Goal: Task Accomplishment & Management: Use online tool/utility

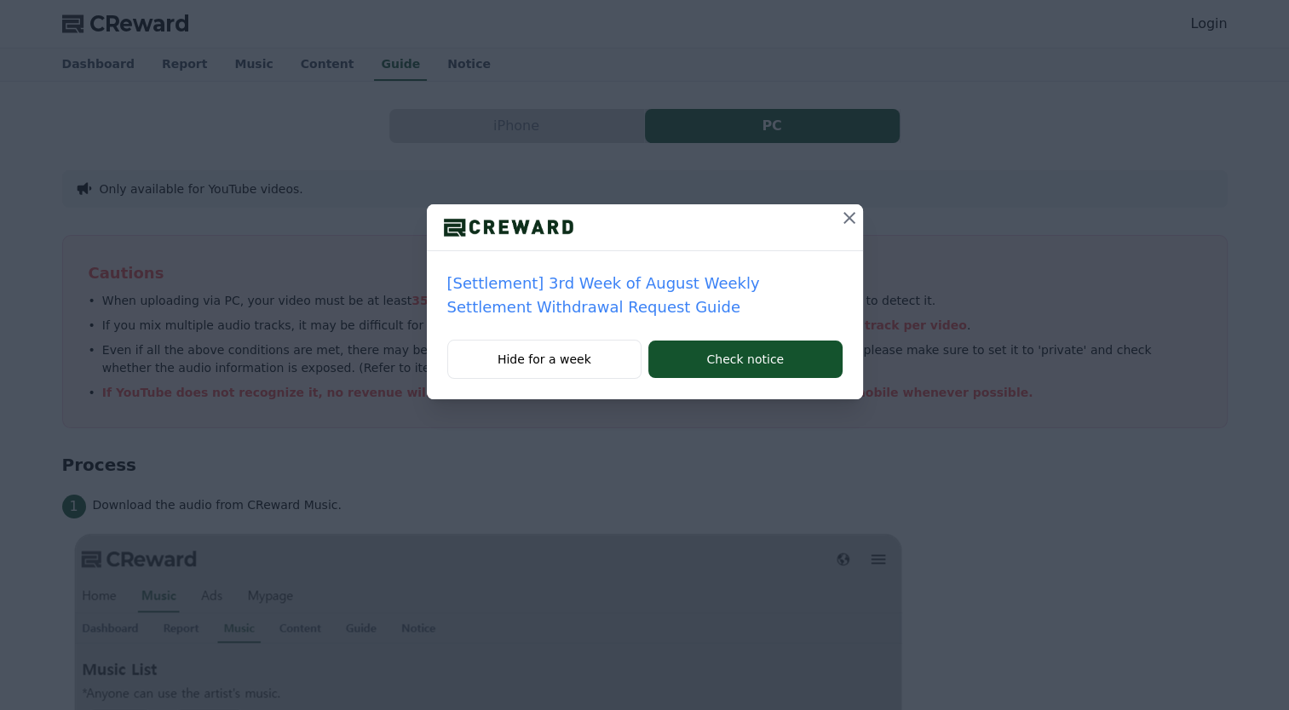
click at [852, 211] on icon at bounding box center [849, 218] width 20 height 20
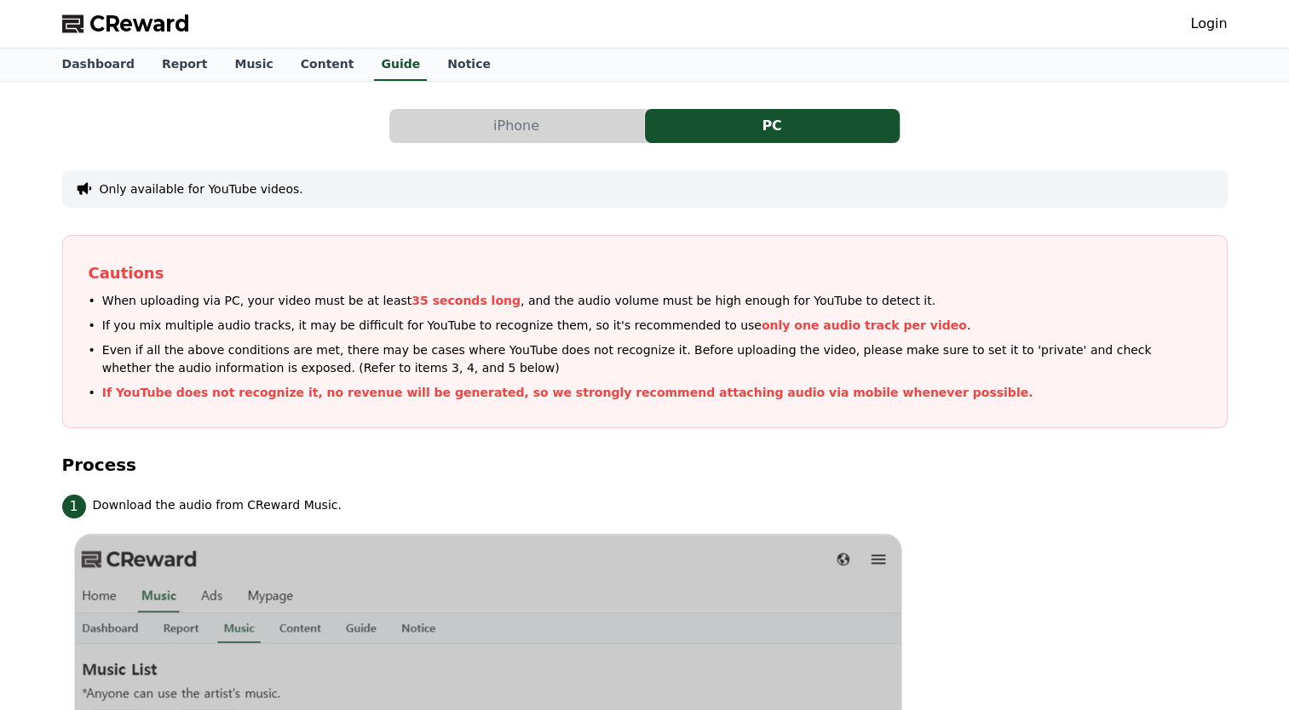
click at [1221, 32] on link "Login" at bounding box center [1208, 24] width 37 height 20
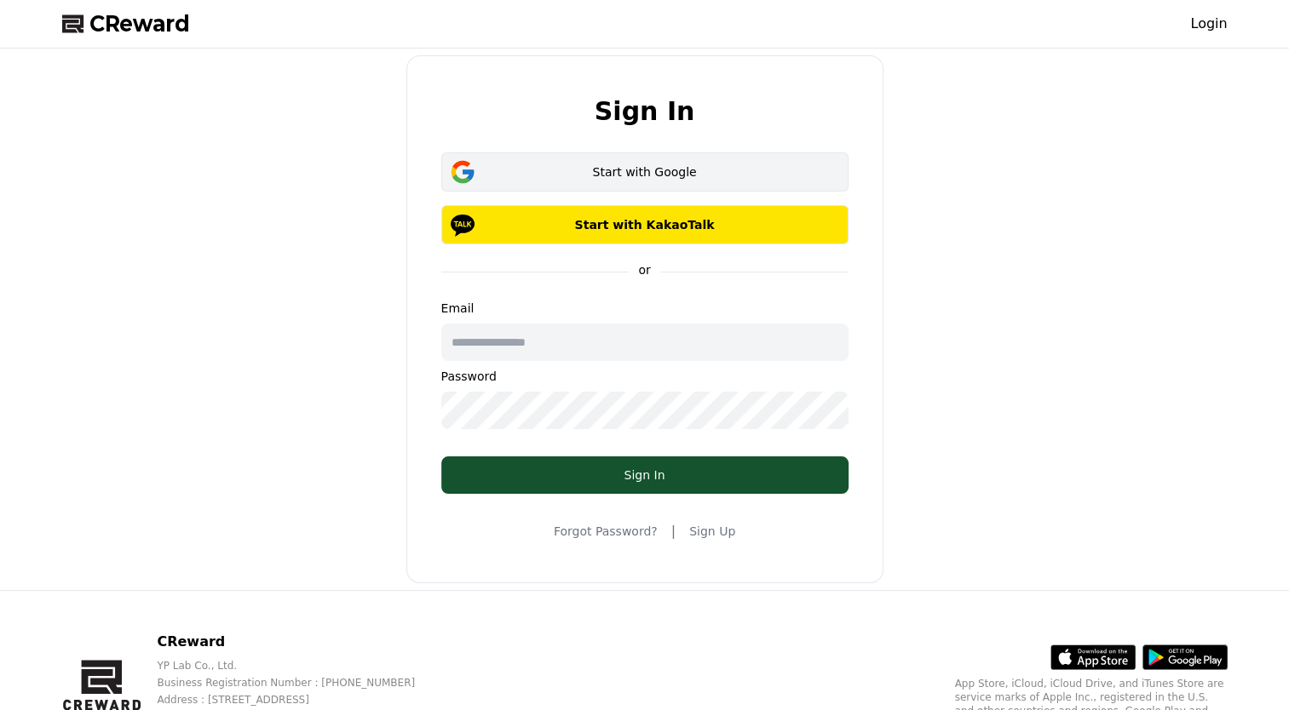
click at [641, 173] on div "Start with Google" at bounding box center [645, 172] width 358 height 17
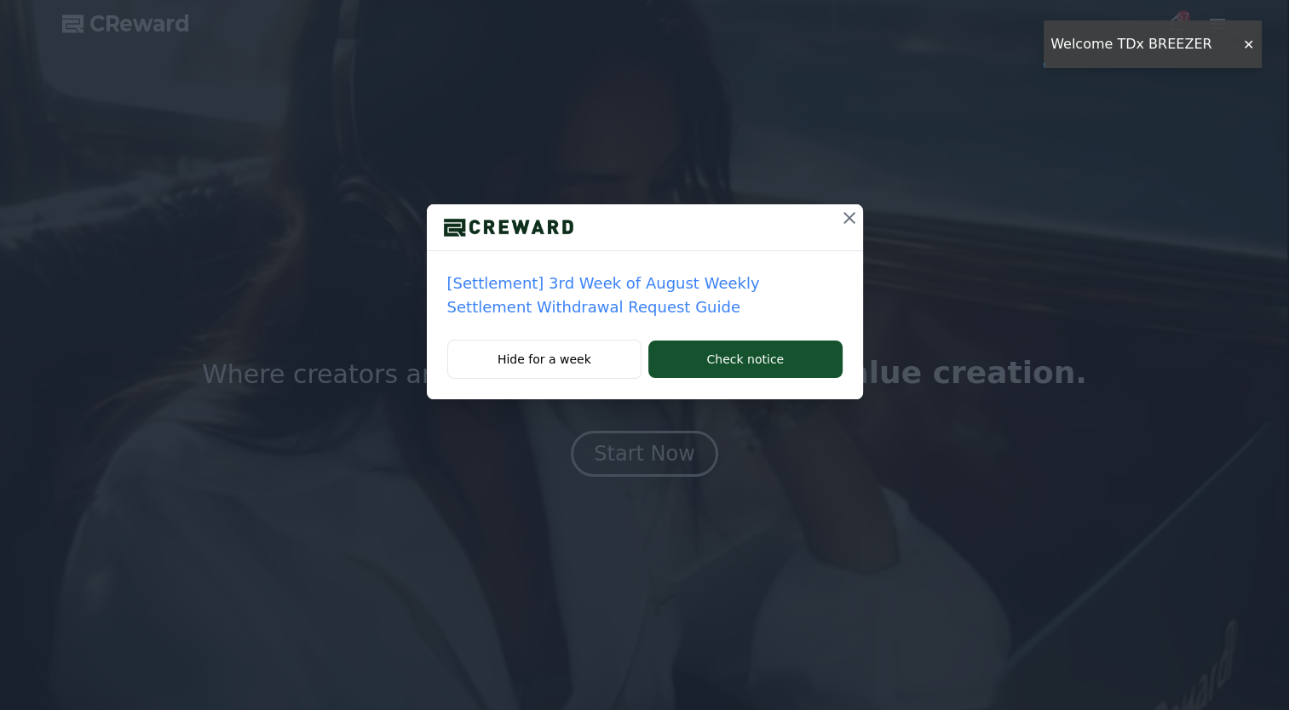
click at [842, 217] on icon at bounding box center [849, 218] width 20 height 20
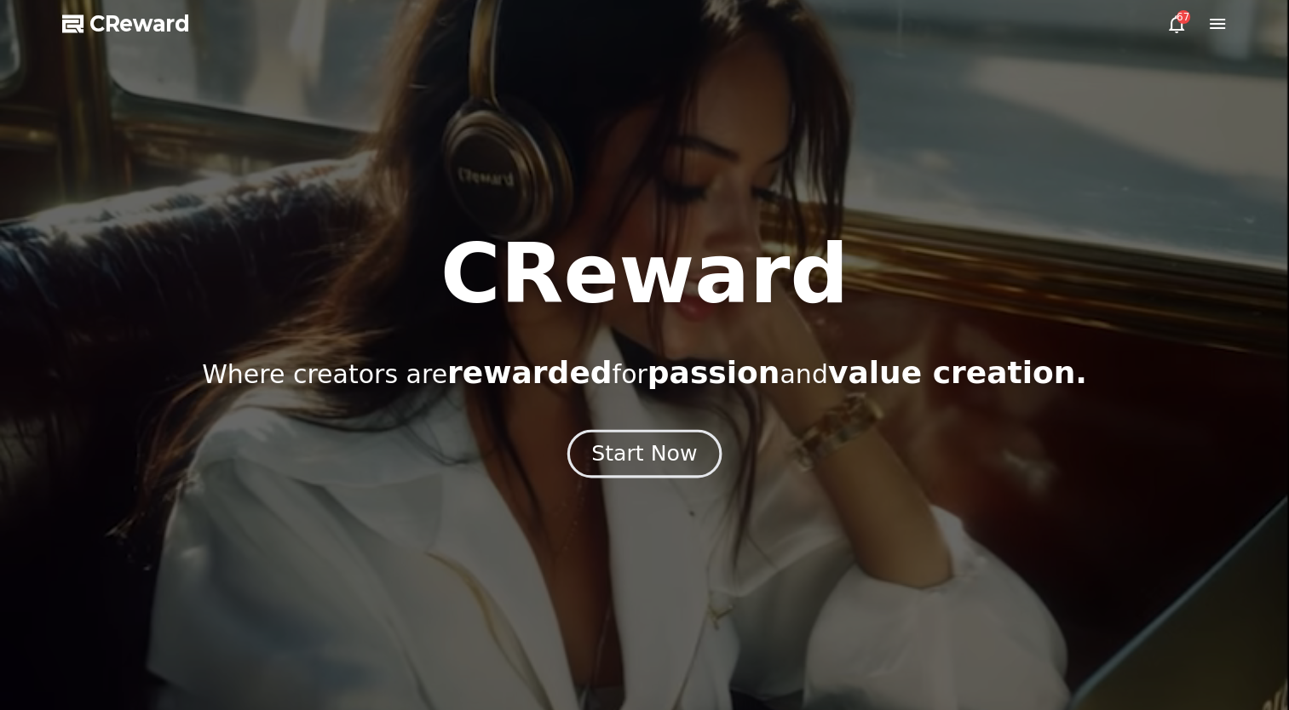
click at [673, 455] on div "Start Now" at bounding box center [644, 453] width 106 height 29
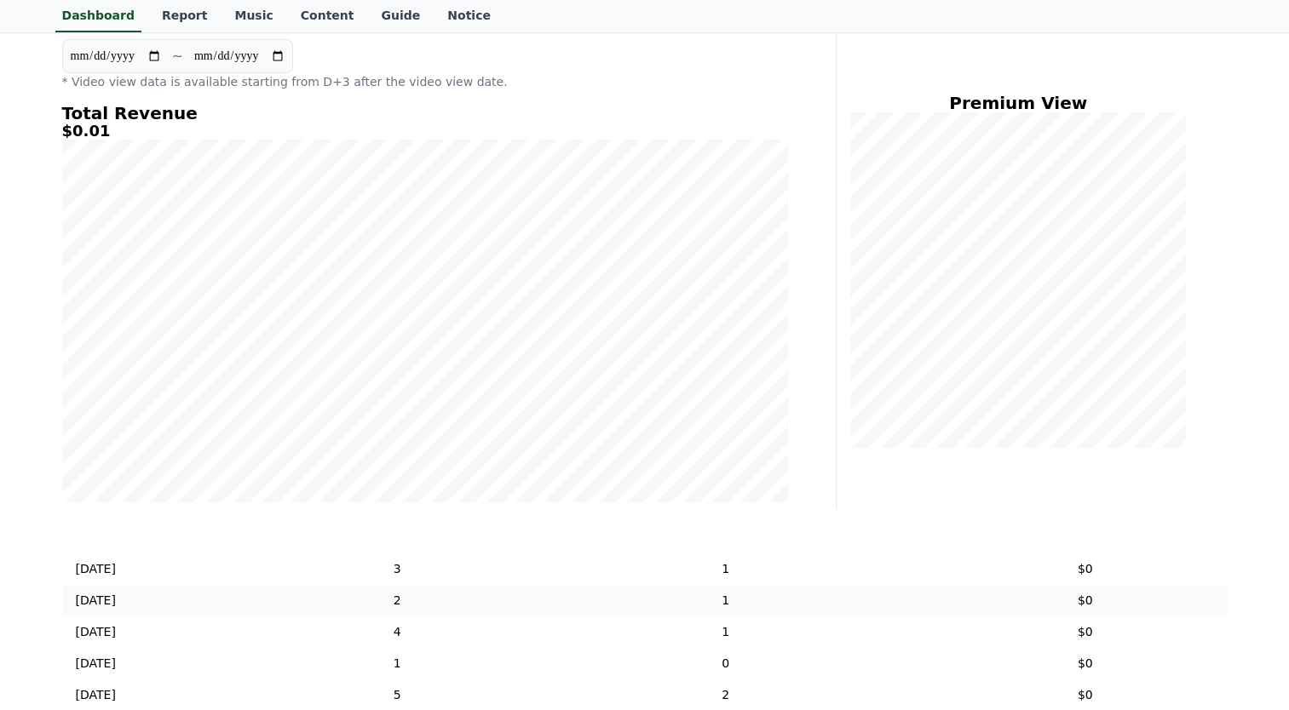
scroll to position [85, 0]
click at [784, 580] on td "1" at bounding box center [725, 569] width 435 height 32
